Goal: Information Seeking & Learning: Learn about a topic

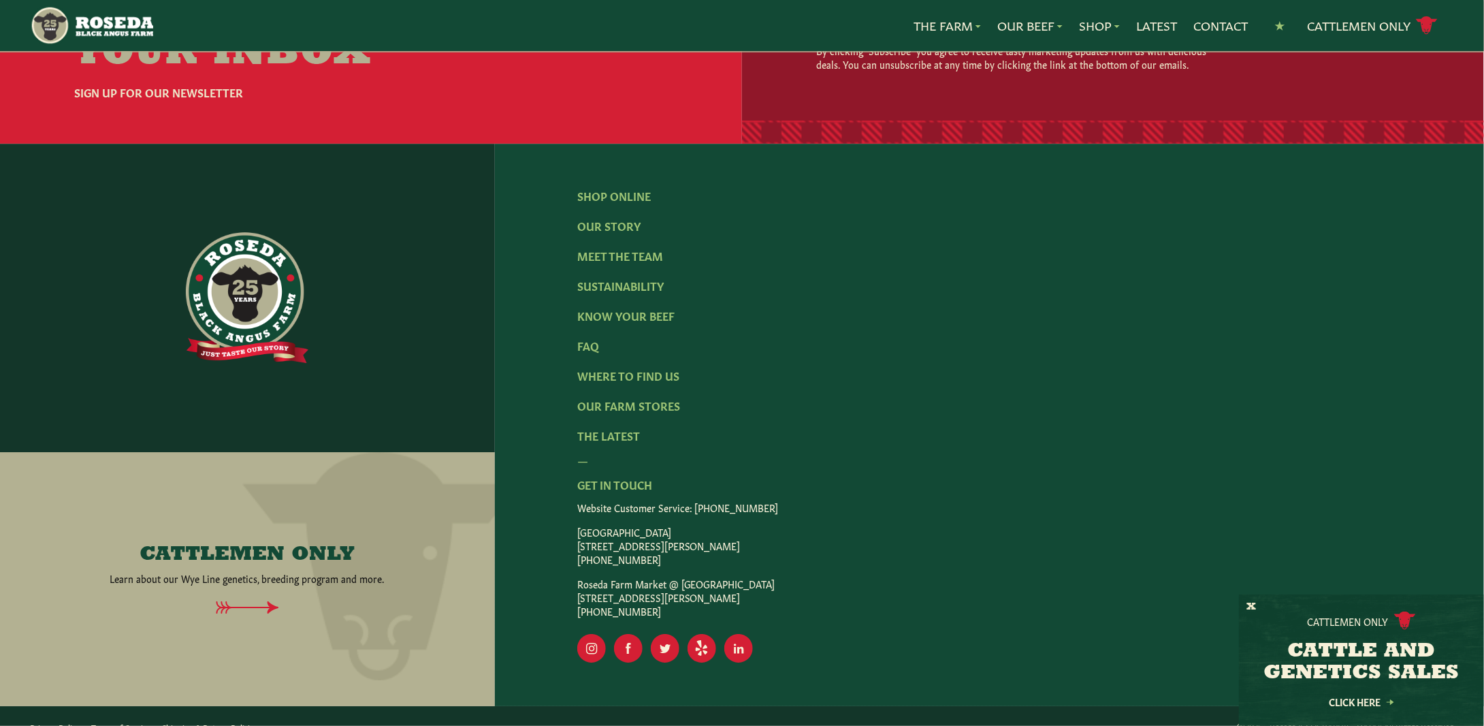
scroll to position [2128, 0]
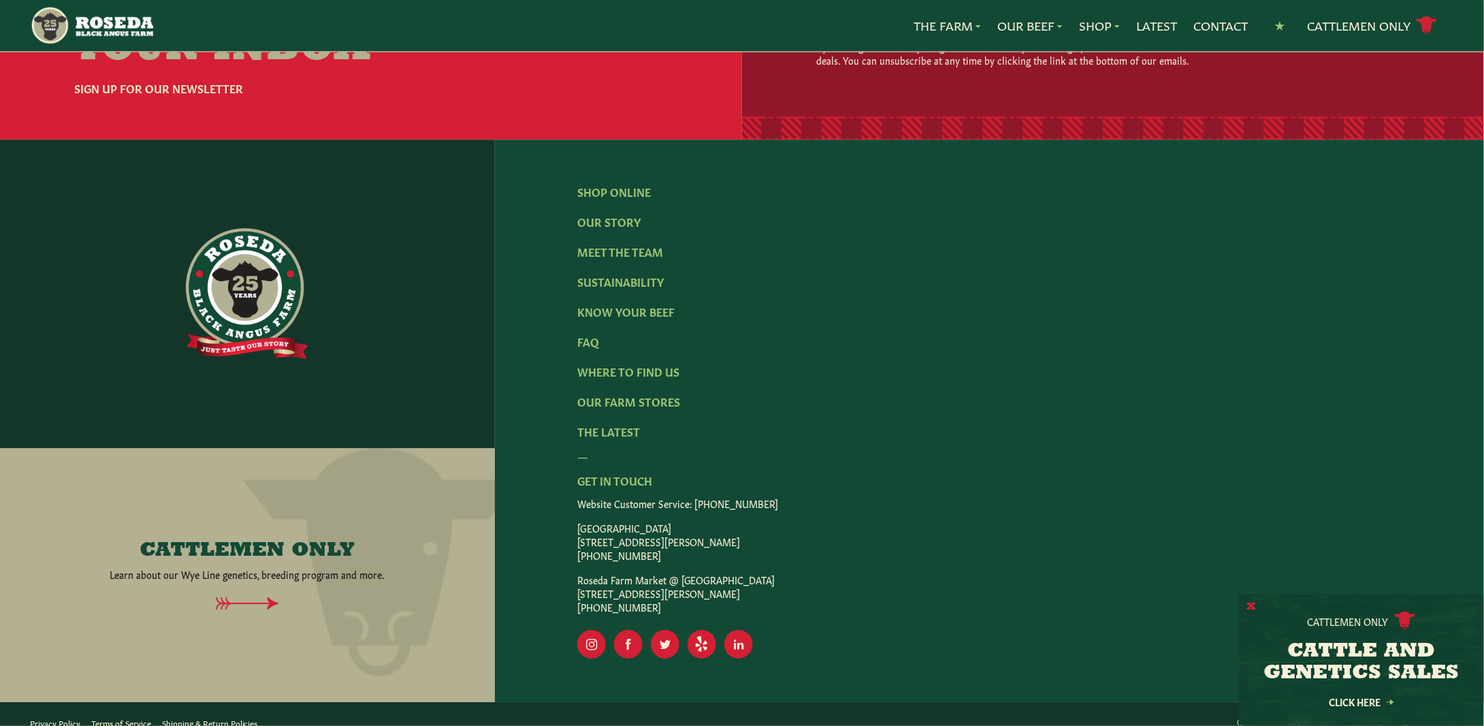
click at [1250, 603] on button "X" at bounding box center [1251, 607] width 10 height 14
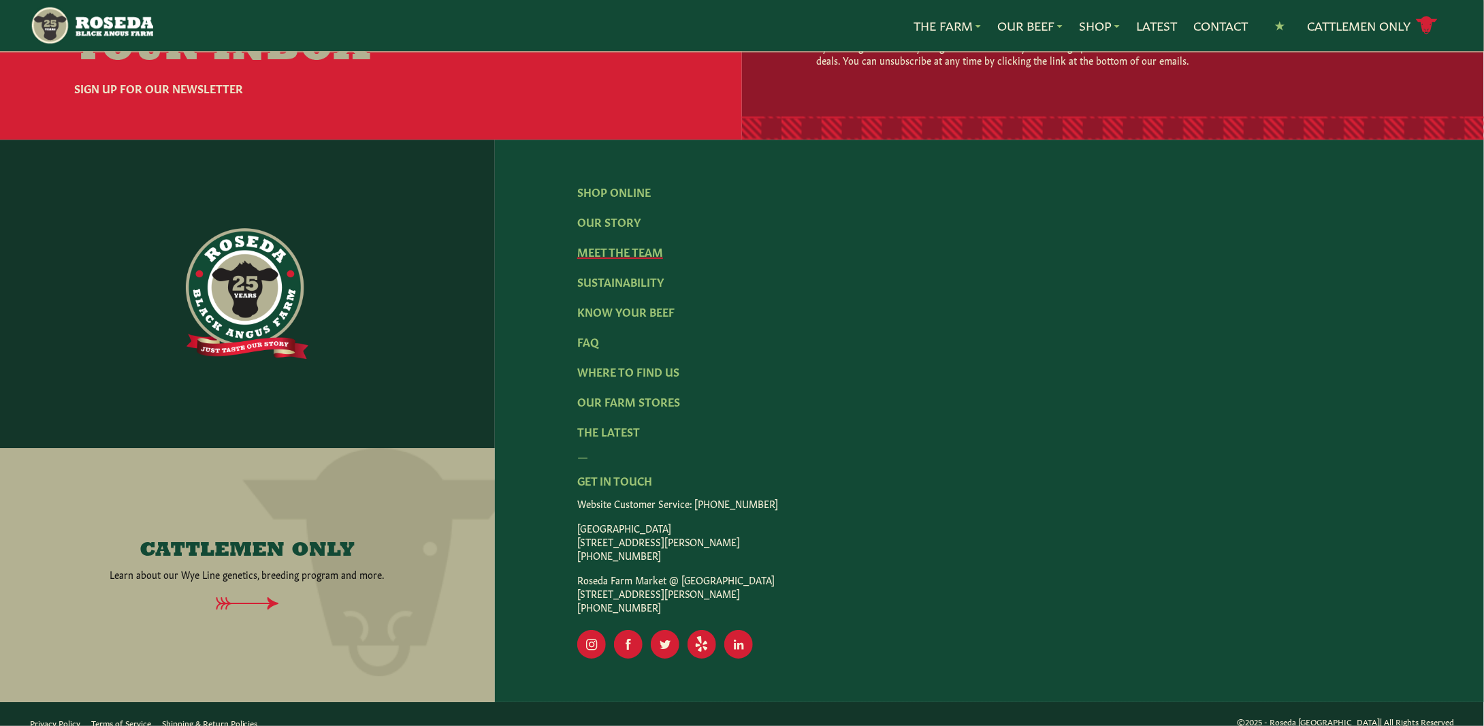
click at [633, 244] on link "Meet The Team" at bounding box center [620, 251] width 86 height 15
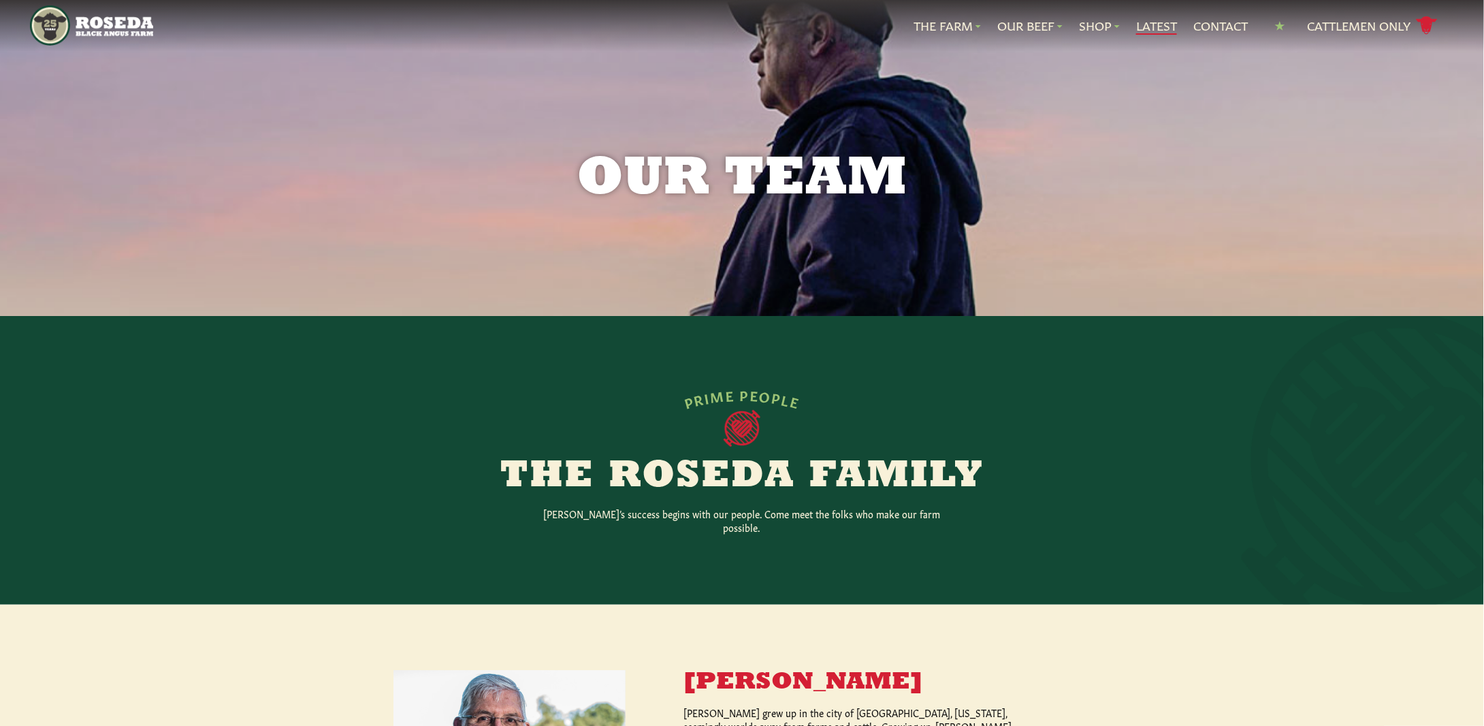
click at [1152, 25] on link "Latest" at bounding box center [1156, 26] width 41 height 18
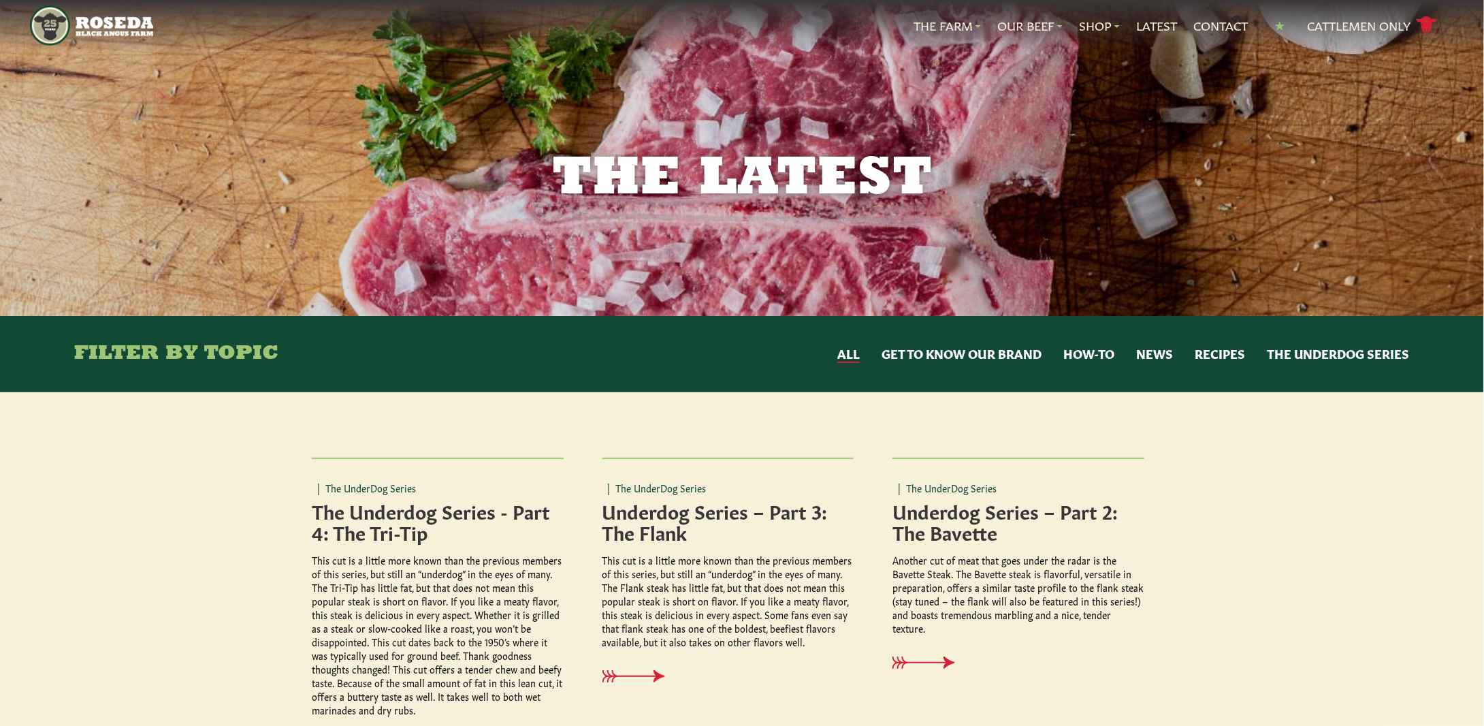
click at [1217, 351] on button "Recipes" at bounding box center [1219, 354] width 50 height 18
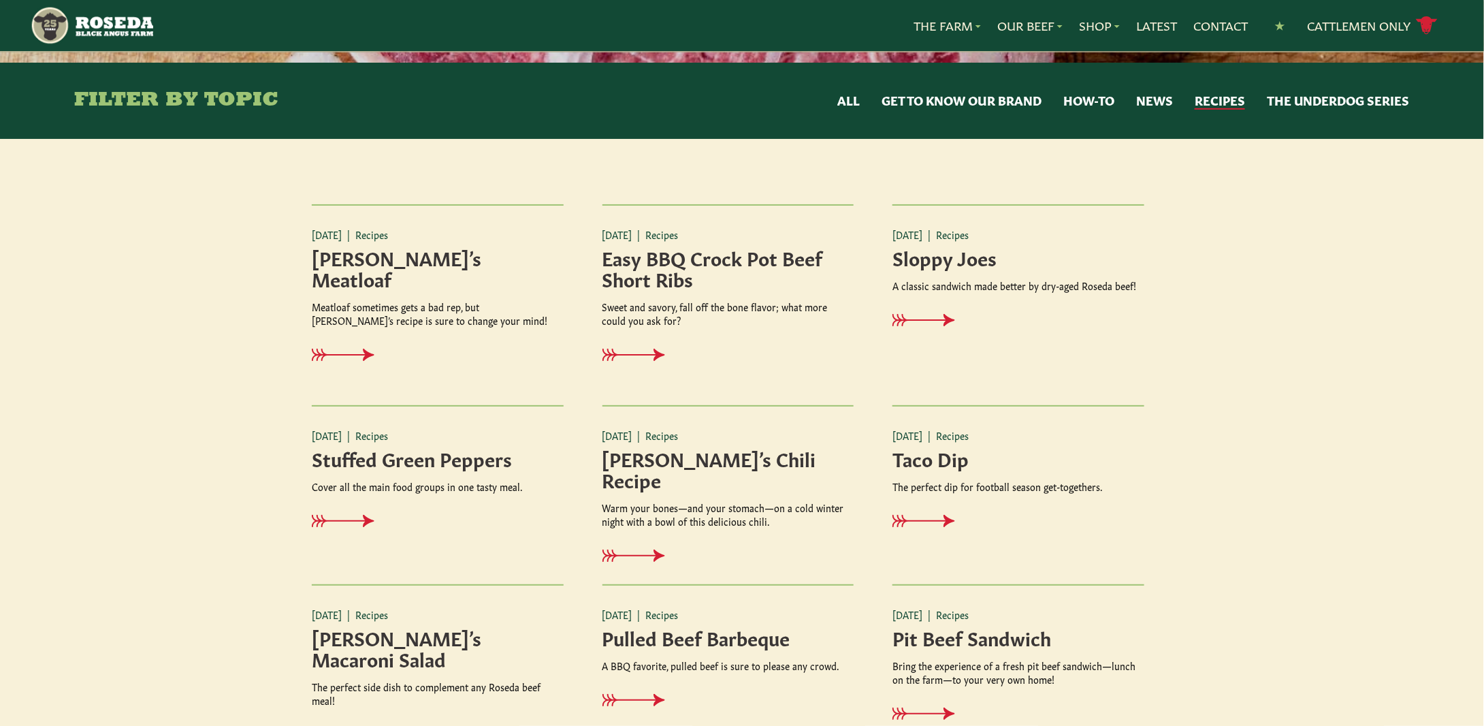
scroll to position [272, 0]
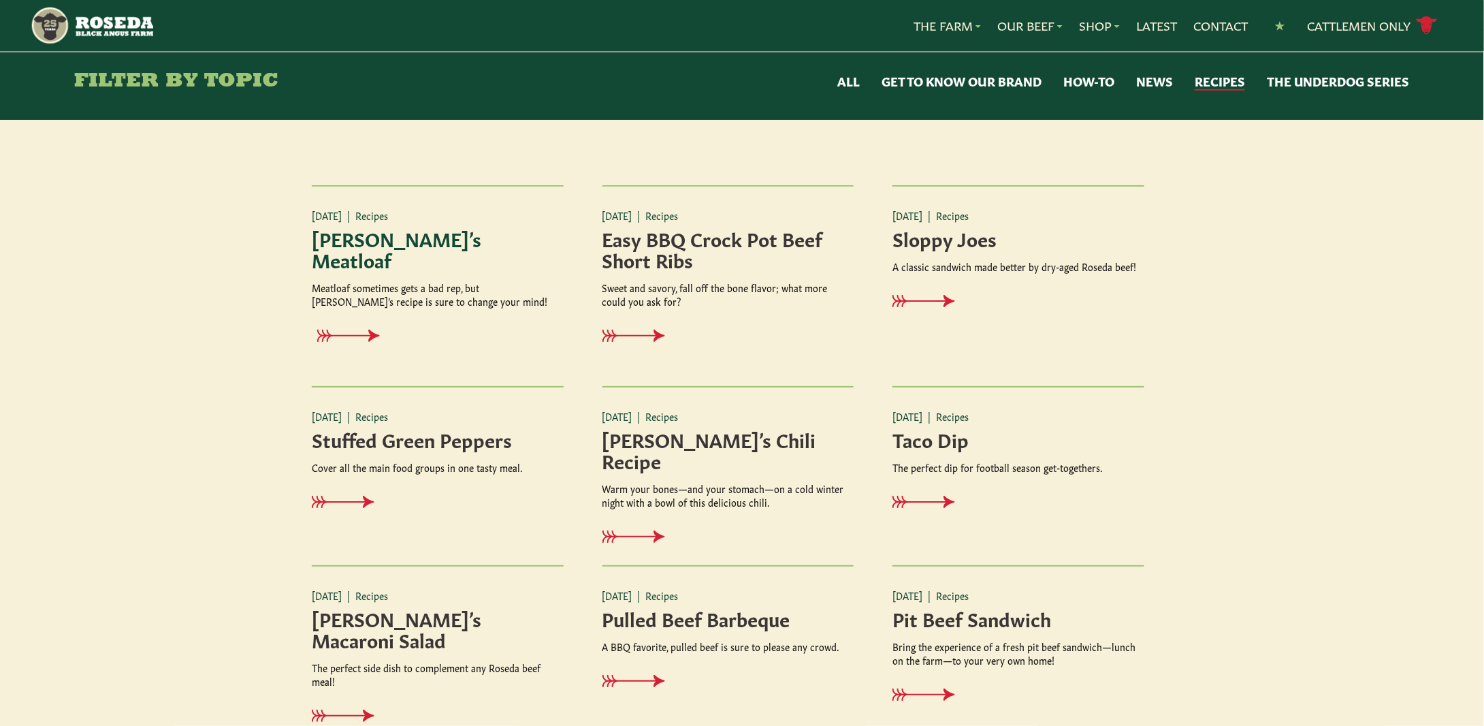
drag, startPoint x: 380, startPoint y: 241, endPoint x: 340, endPoint y: 308, distance: 77.9
click at [340, 308] on div "[DATE] | Recipes [PERSON_NAME]’s Meatloaf Meatloaf sometimes gets a bad rep, bu…" at bounding box center [438, 285] width 252 height 201
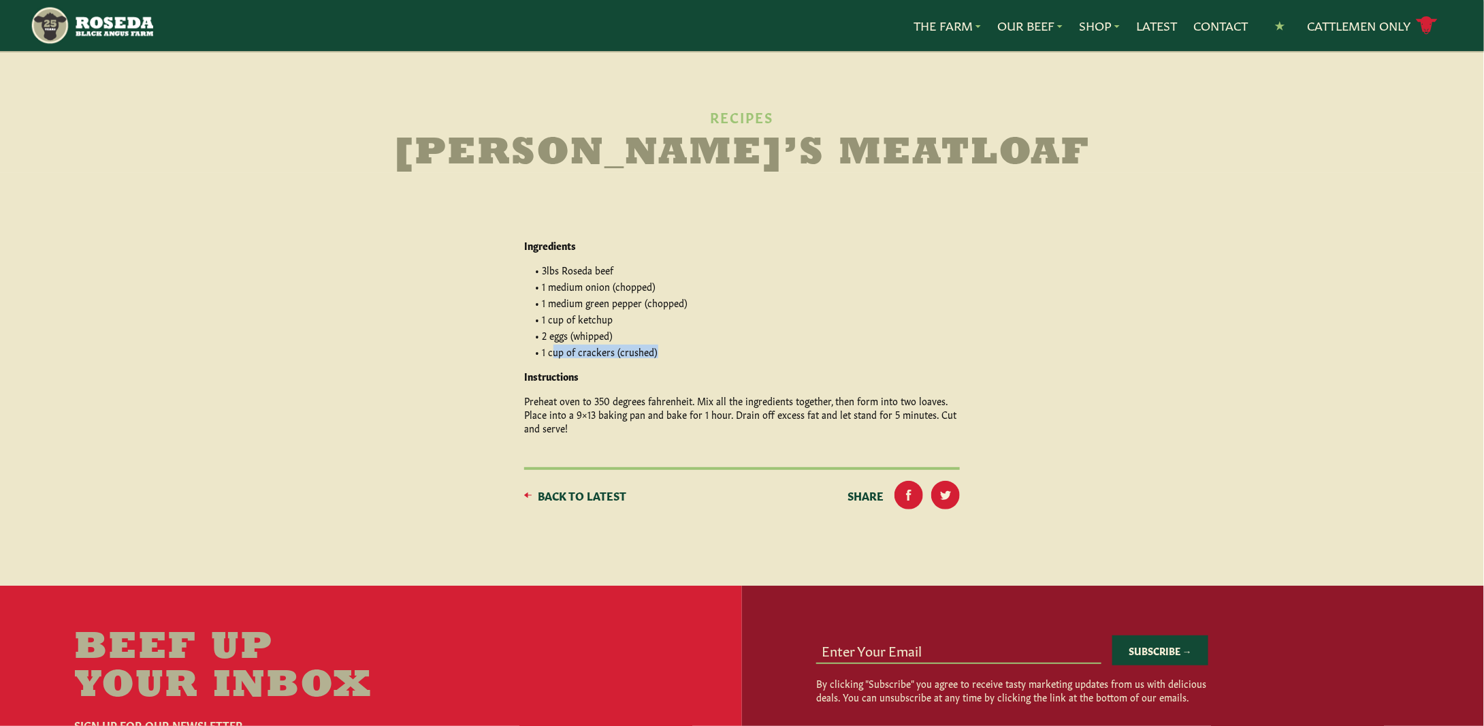
drag, startPoint x: 552, startPoint y: 353, endPoint x: 660, endPoint y: 355, distance: 108.2
click at [660, 355] on li "1 cup of crackers (crushed)" at bounding box center [747, 351] width 425 height 14
drag, startPoint x: 540, startPoint y: 269, endPoint x: 720, endPoint y: 354, distance: 198.8
click at [720, 354] on ul "3lbs Roseda beef 1 medium onion (chopped) 1 medium green pepper (chopped) 1 cup…" at bounding box center [747, 310] width 425 height 95
click at [711, 417] on p "Preheat oven to 350 degrees fahrenheit. Mix all the ingredients together, then …" at bounding box center [742, 413] width 436 height 41
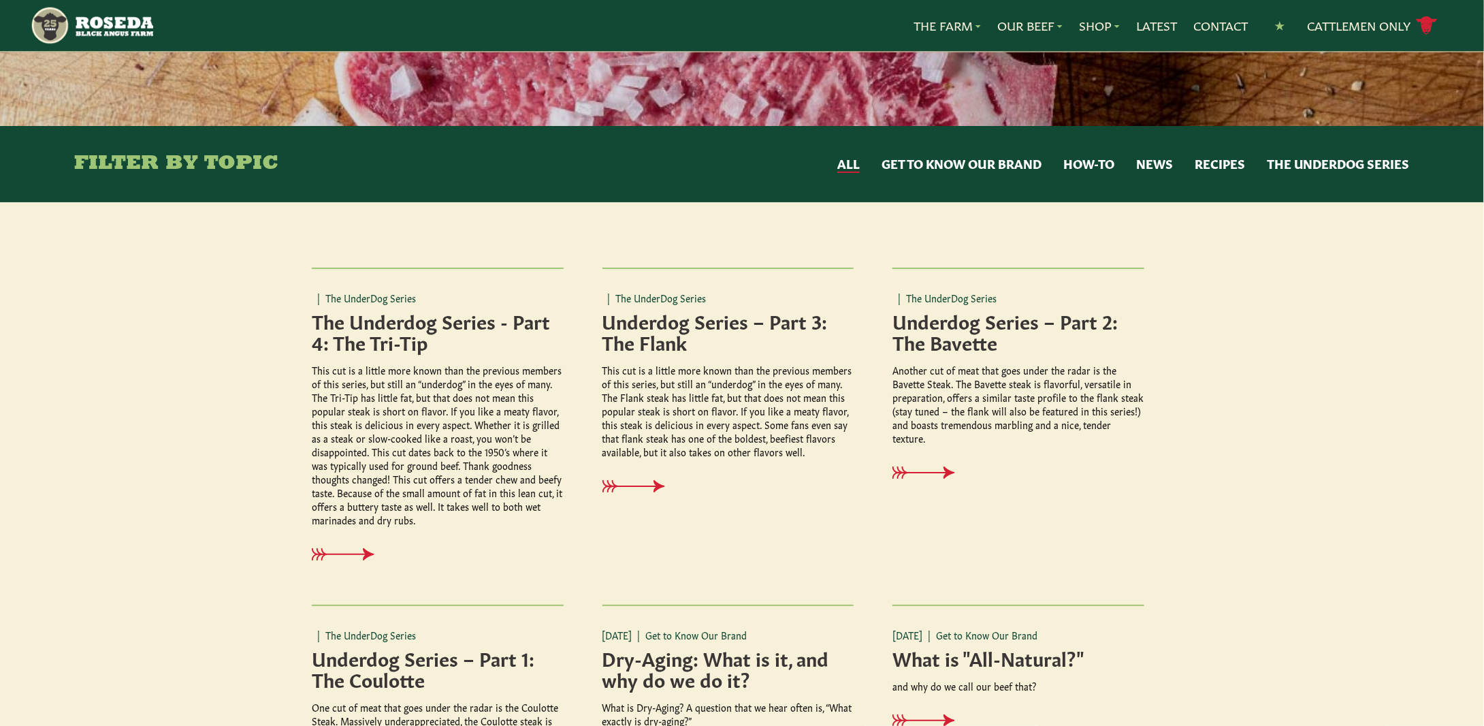
scroll to position [204, 0]
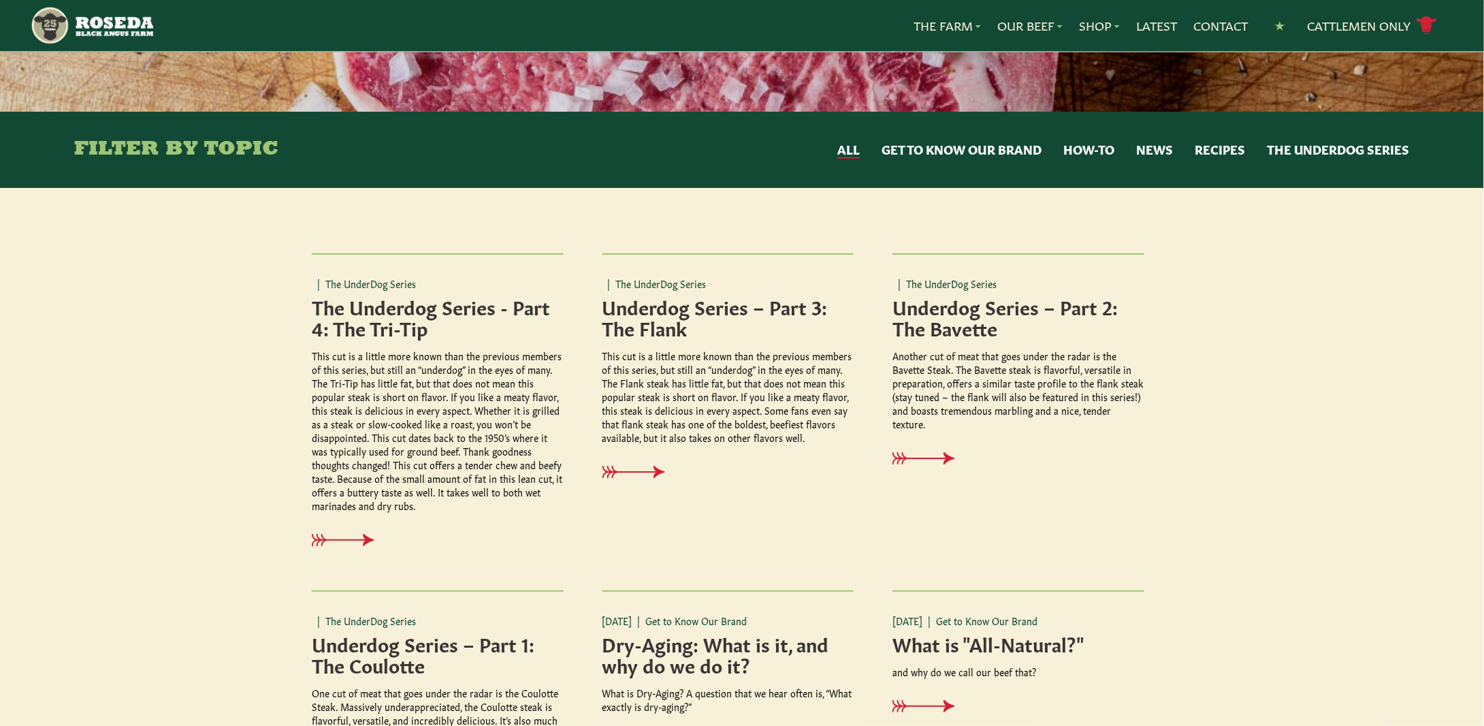
click at [1232, 163] on div "Filter By Topic All Get to Know Our Brand How-to News Recipes The UnderDog Seri…" at bounding box center [741, 150] width 1335 height 76
click at [1229, 148] on button "Recipes" at bounding box center [1219, 150] width 50 height 18
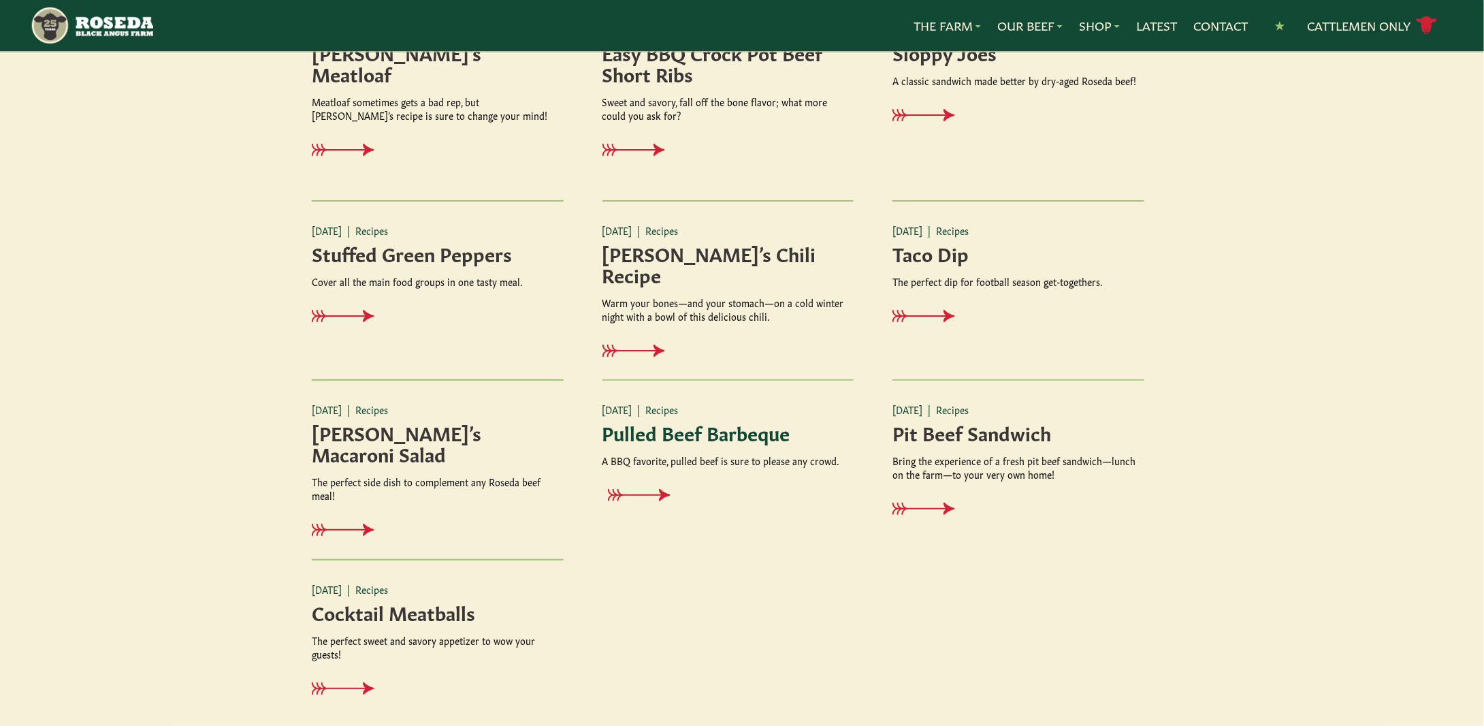
scroll to position [476, 0]
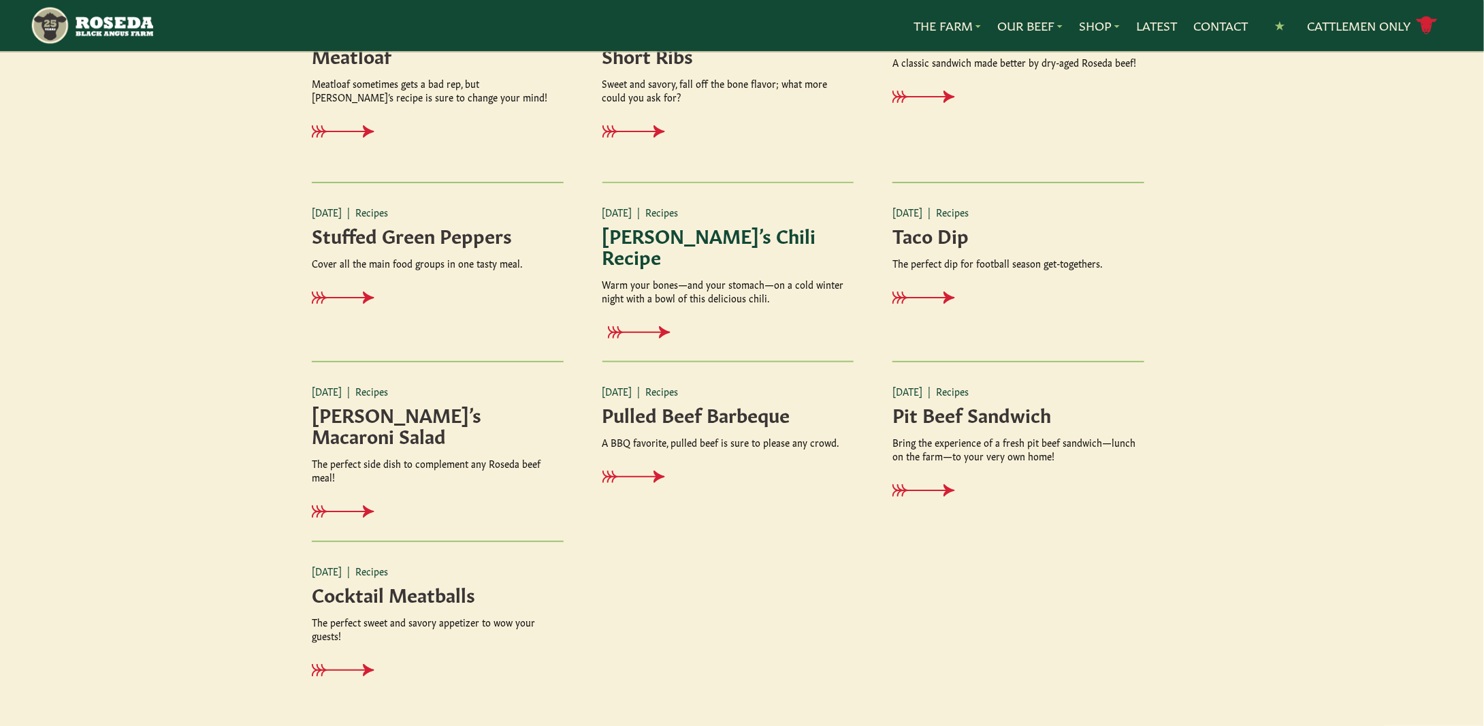
click at [645, 326] on icon at bounding box center [644, 332] width 63 height 13
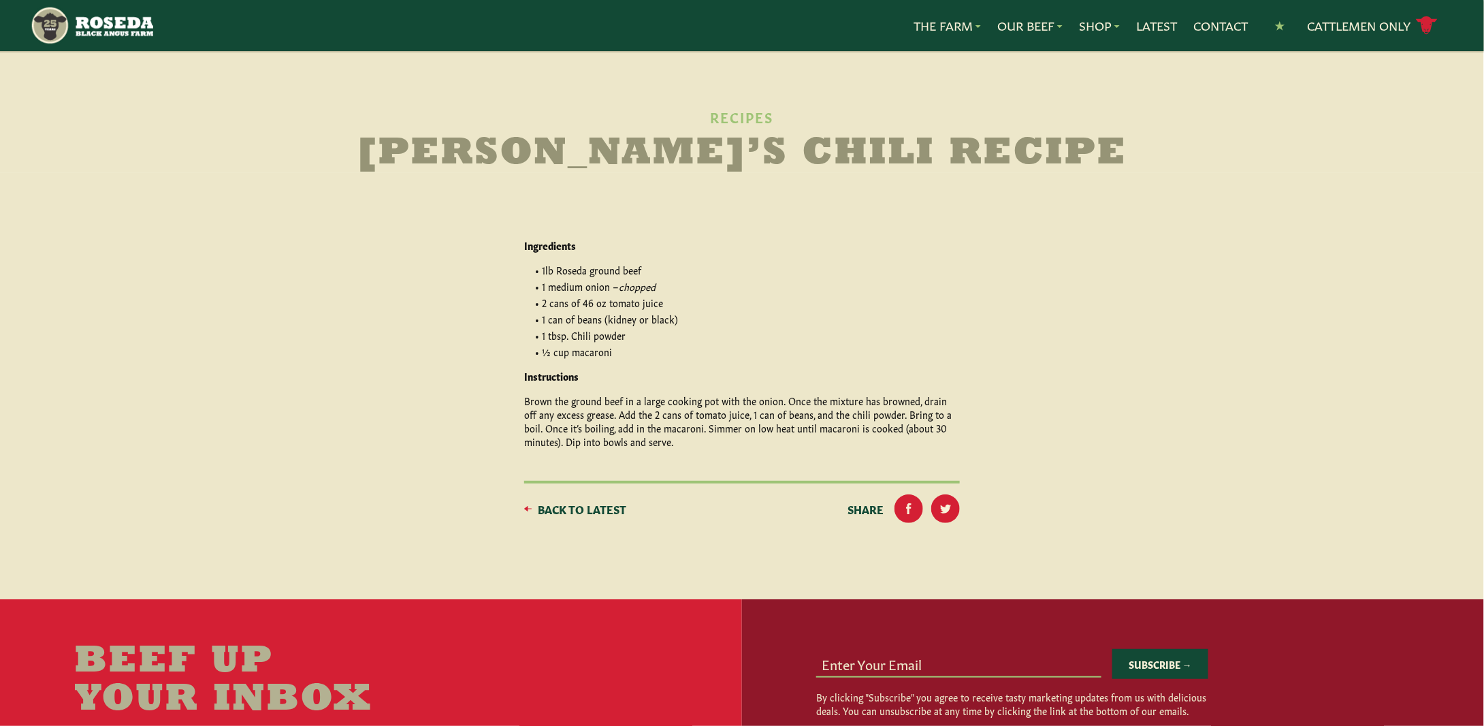
click at [572, 518] on div "Back to Latest Share fb Created with Sketch. tw Created with Sketch." at bounding box center [742, 508] width 436 height 50
click at [568, 508] on span "Back to Latest" at bounding box center [582, 508] width 88 height 16
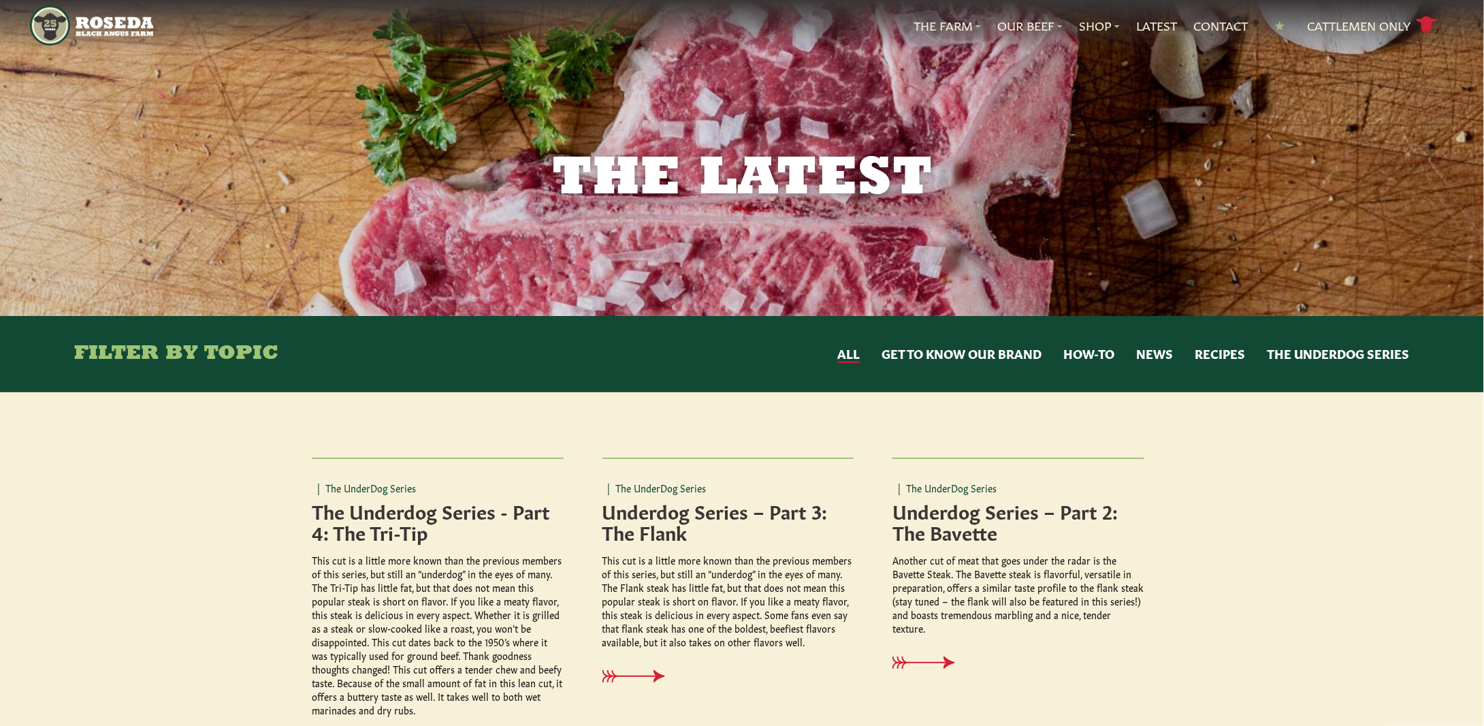
click at [1223, 367] on div "Filter By Topic All Get to Know Our Brand How-to News Recipes The UnderDog Seri…" at bounding box center [741, 354] width 1335 height 76
click at [1225, 355] on button "Recipes" at bounding box center [1219, 354] width 50 height 18
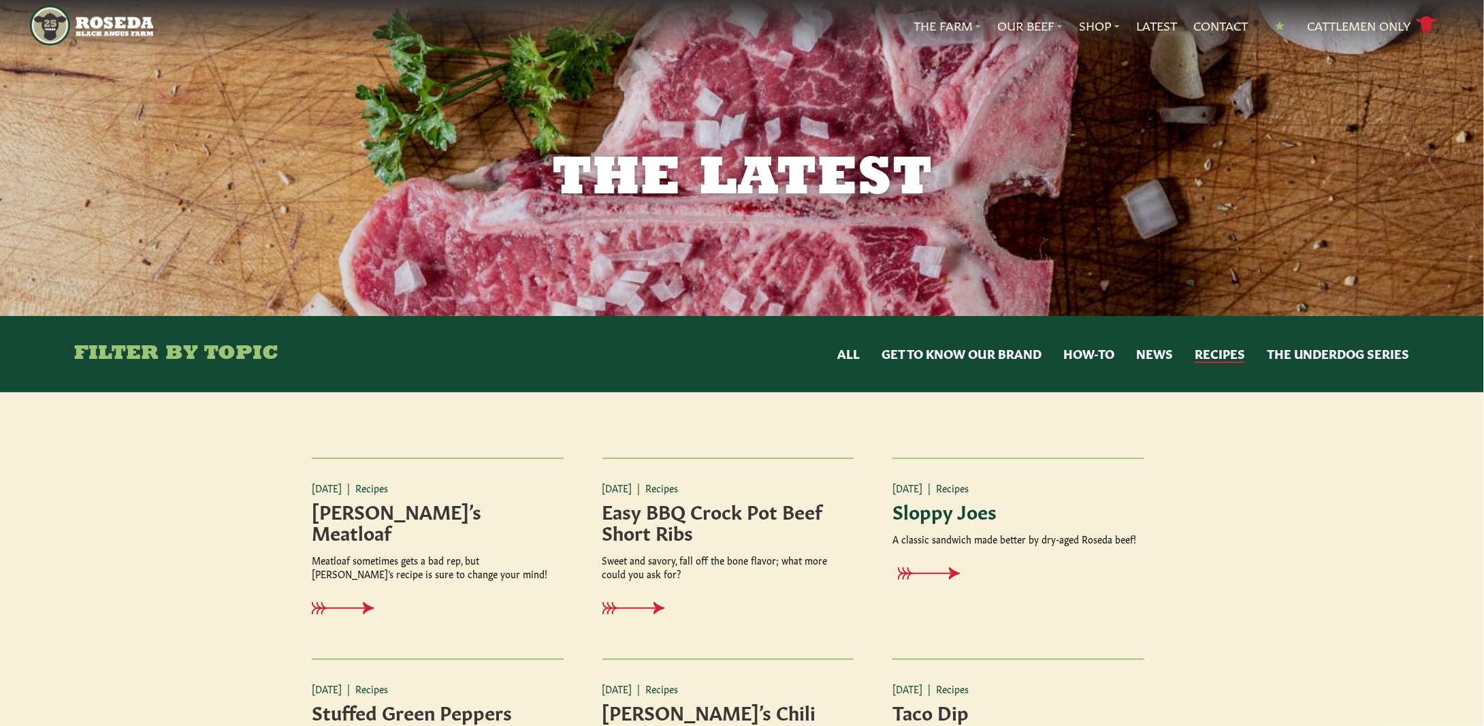
click at [949, 560] on div "[DATE] | Recipes Sloppy Joes A classic sandwich made better by dry-aged Roseda …" at bounding box center [1018, 540] width 252 height 166
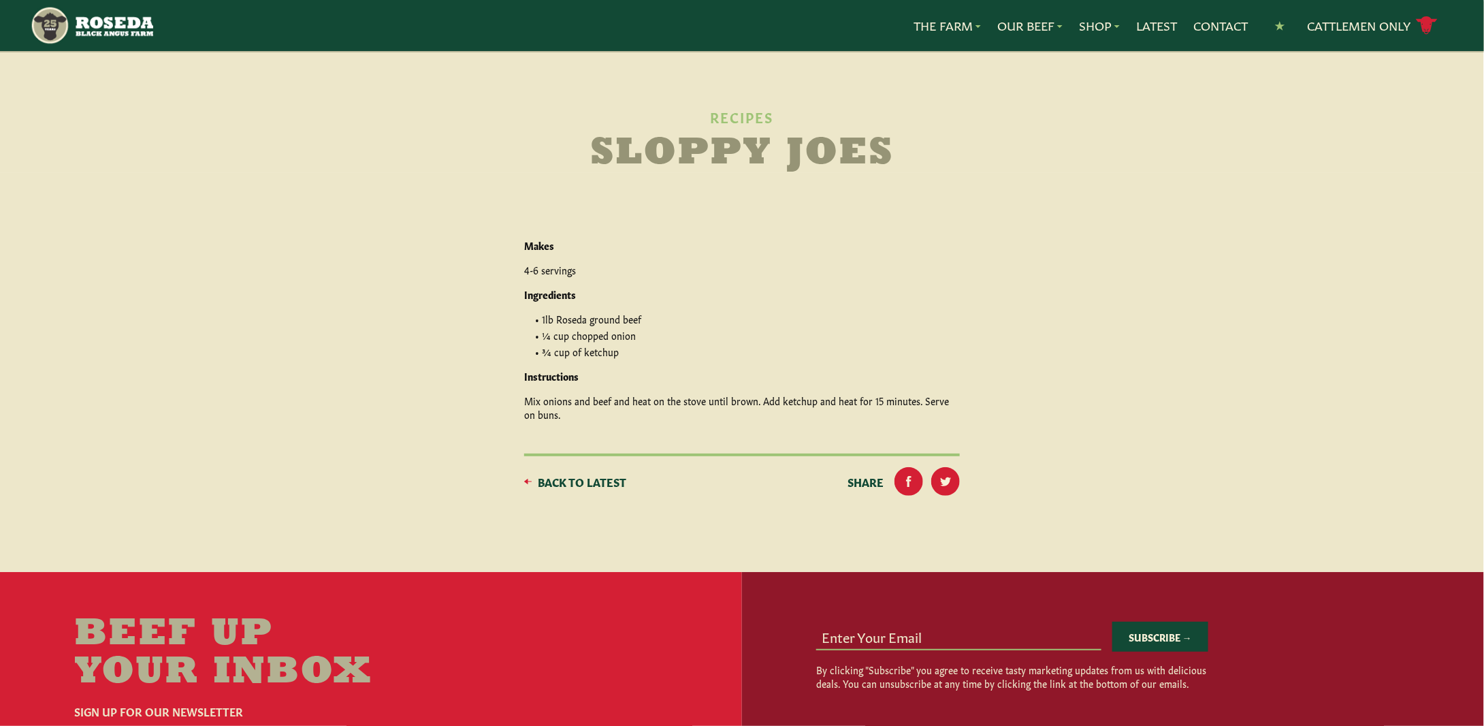
click at [540, 481] on span "Back to Latest" at bounding box center [582, 481] width 88 height 16
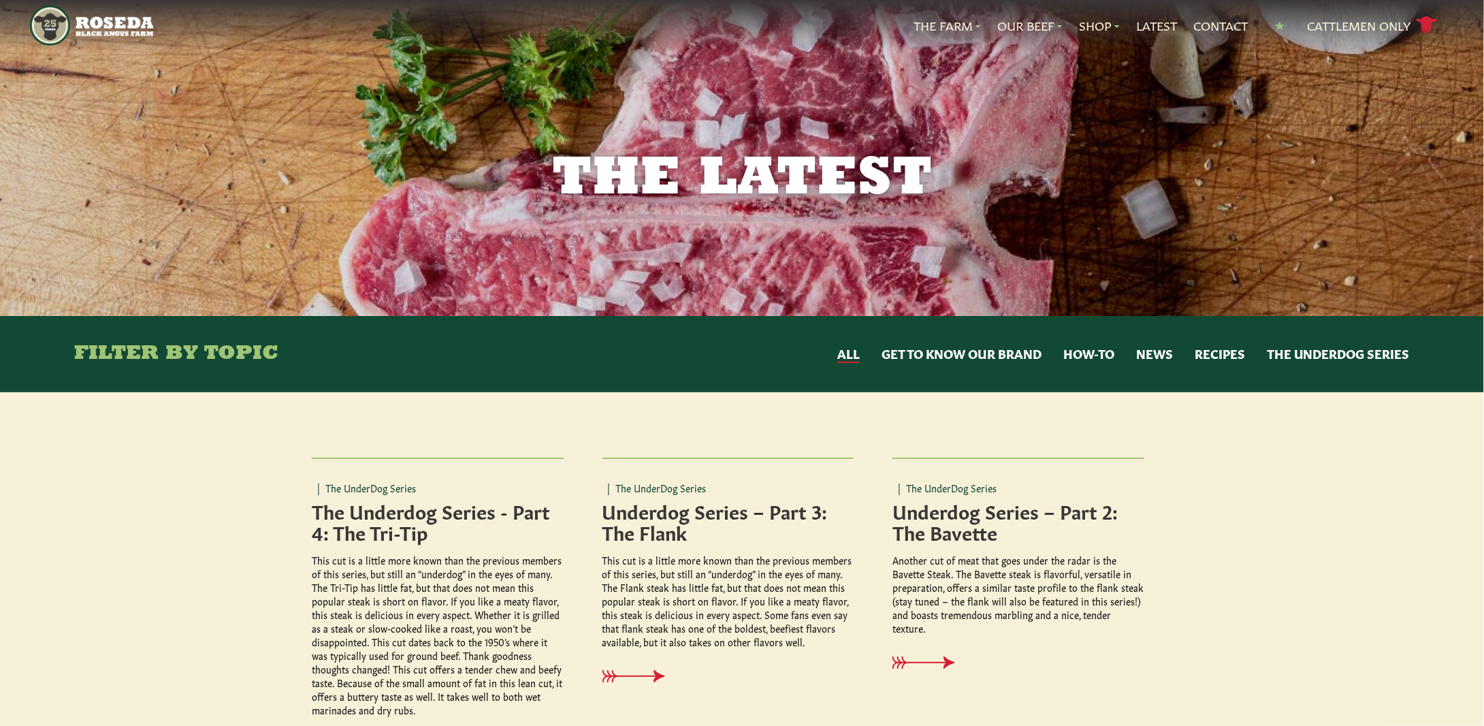
click at [1218, 347] on button "Recipes" at bounding box center [1219, 354] width 50 height 18
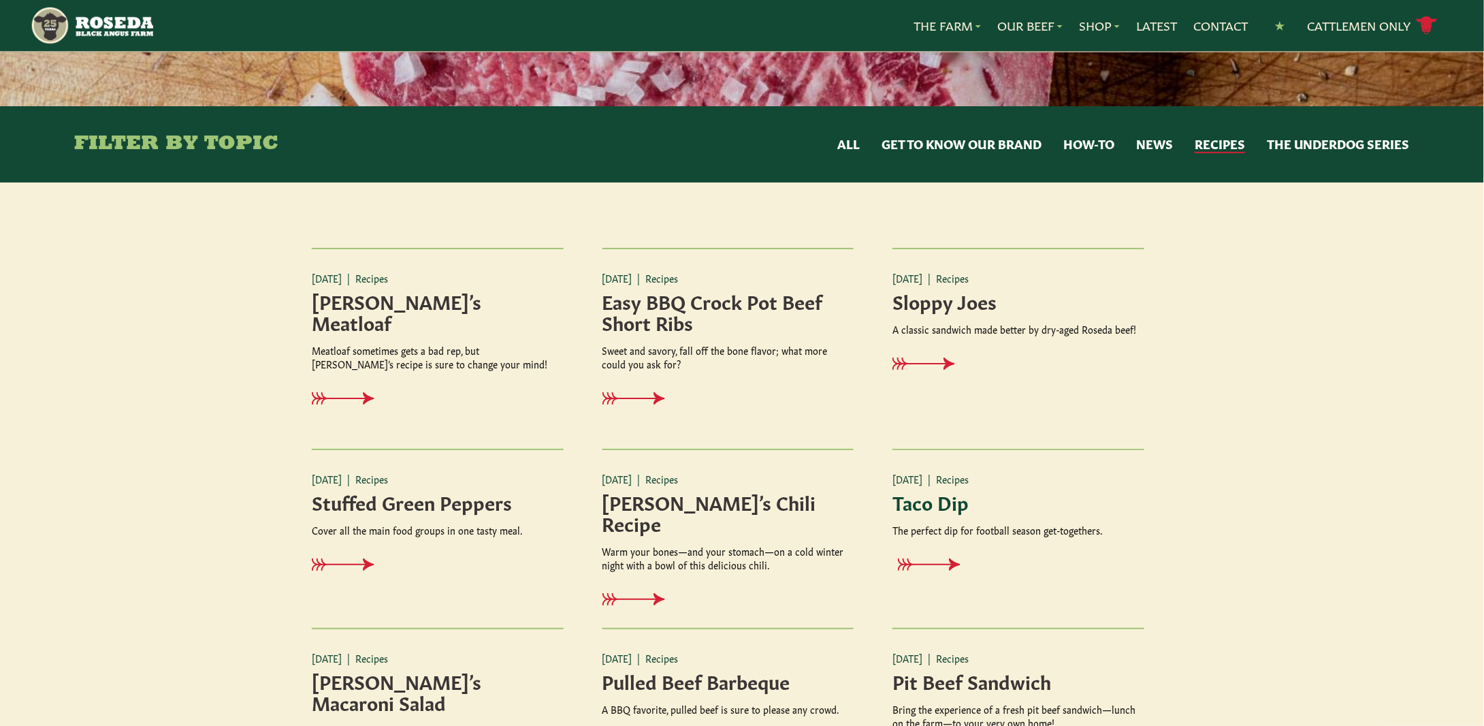
scroll to position [272, 0]
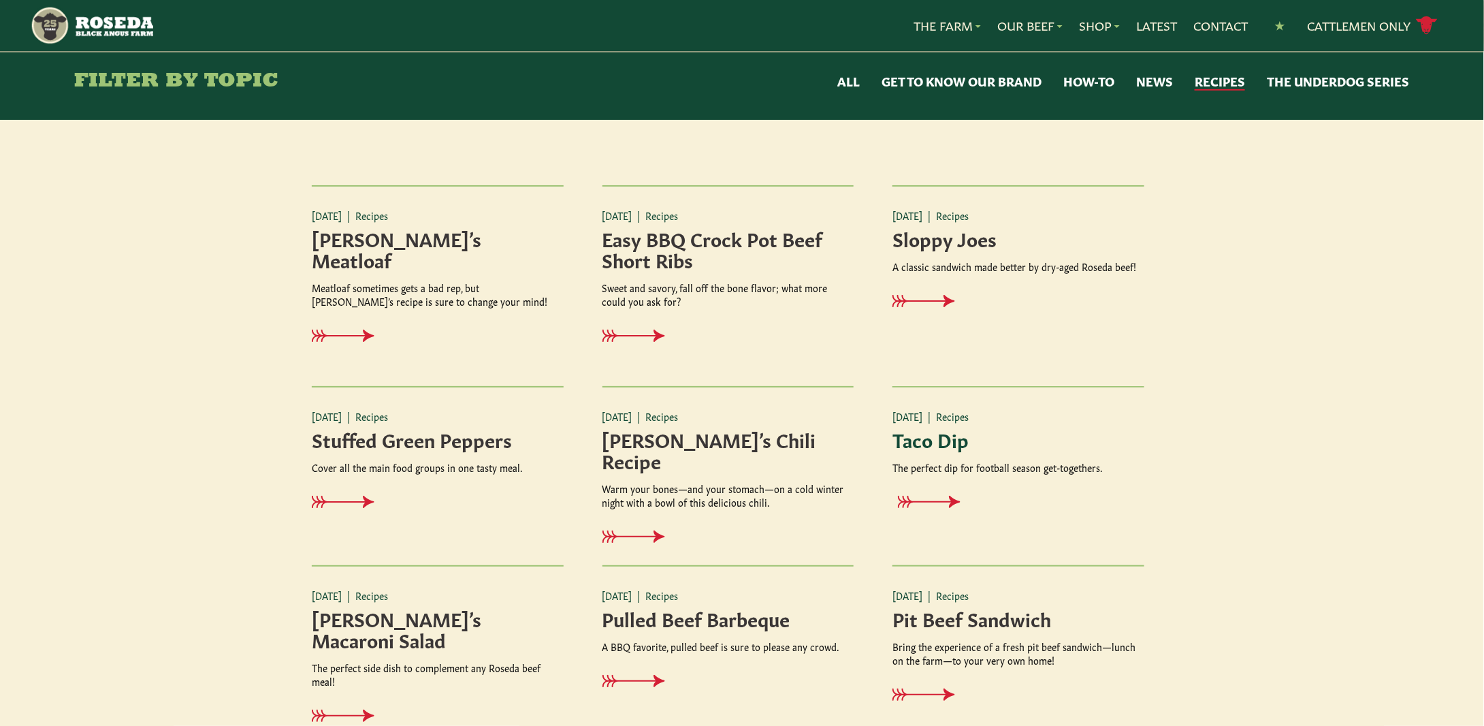
click at [907, 502] on icon at bounding box center [921, 501] width 63 height 13
